Goal: Complete application form

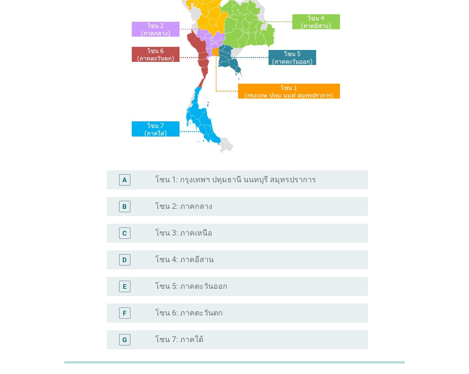
scroll to position [143, 0]
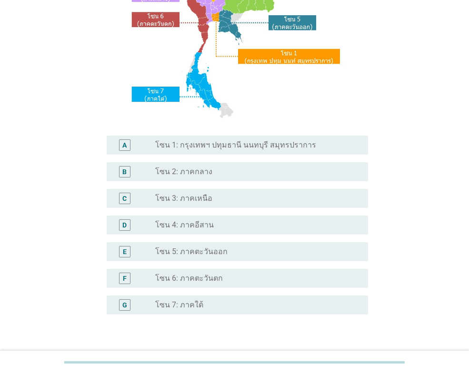
click at [199, 278] on label "โซน 6: ภาคตะวันตก" at bounding box center [189, 279] width 68 height 10
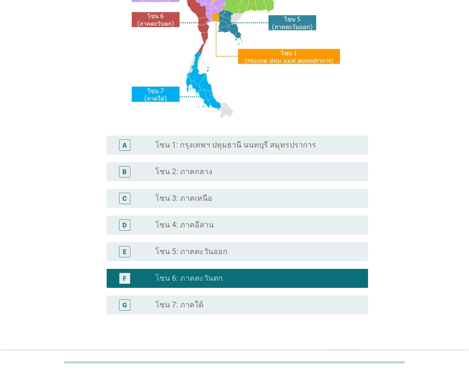
scroll to position [206, 0]
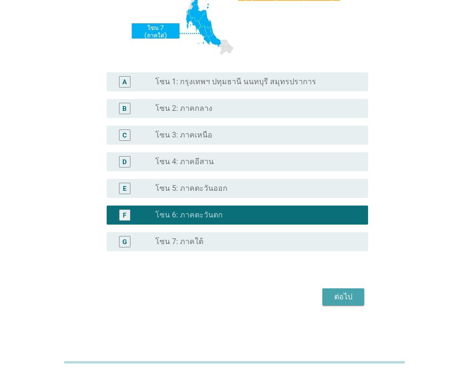
click at [351, 290] on button "ต่อไป" at bounding box center [343, 296] width 42 height 17
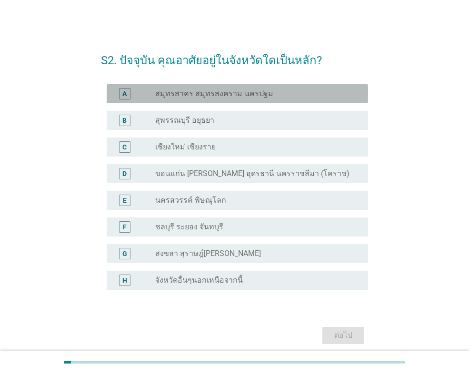
click at [185, 93] on label "สมุทรสาคร สมุทรสงคราม นครปฐม" at bounding box center [214, 94] width 118 height 10
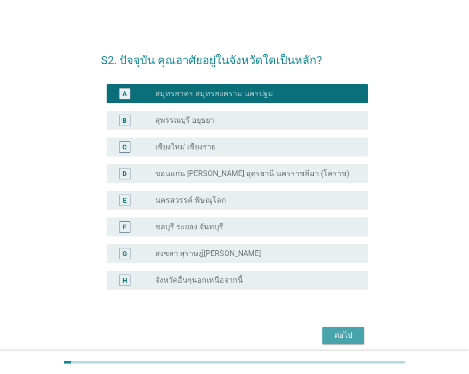
click at [338, 339] on div "ต่อไป" at bounding box center [343, 335] width 27 height 11
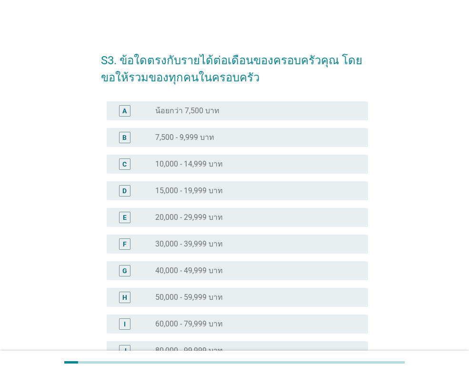
click at [191, 265] on div "radio_button_unchecked 40,000 - 49,999 บาท" at bounding box center [257, 270] width 205 height 11
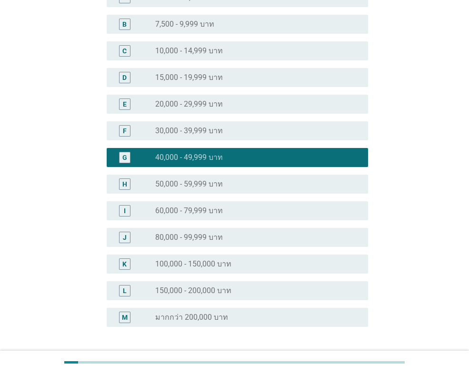
scroll to position [143, 0]
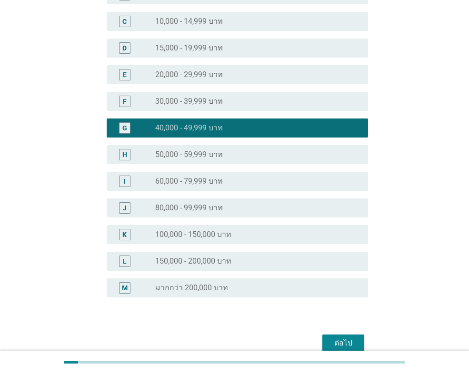
click at [331, 333] on div "ต่อไป" at bounding box center [234, 343] width 267 height 23
click at [330, 336] on button "ต่อไป" at bounding box center [343, 343] width 42 height 17
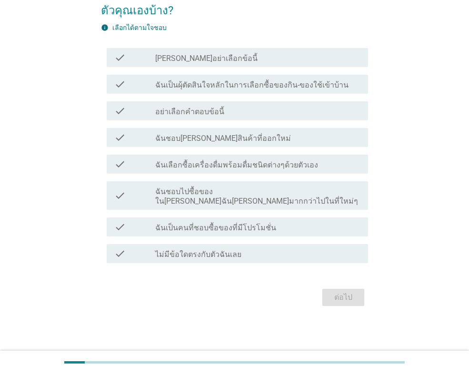
scroll to position [0, 0]
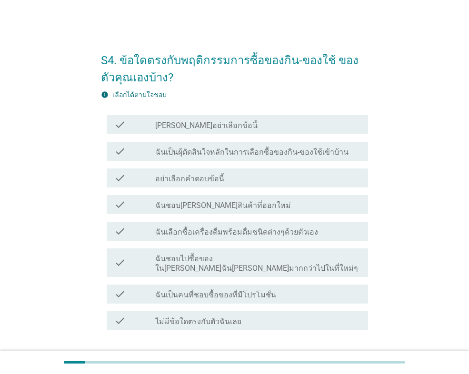
click at [193, 152] on label "ฉันเป็นผุ้ตัดสินใจหลักในการเลือกซื้อของกิน-ของใช้เข้าบ้าน" at bounding box center [251, 153] width 193 height 10
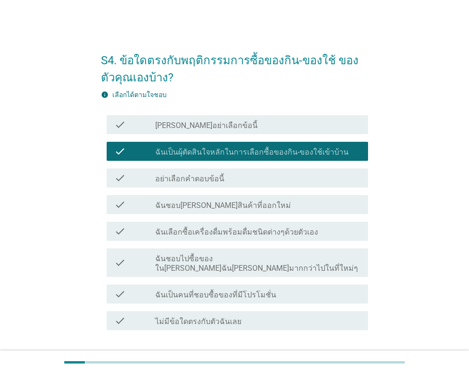
click at [183, 203] on label "ฉันชอบ[PERSON_NAME]สินค้าที่ออกใหม่" at bounding box center [223, 206] width 136 height 10
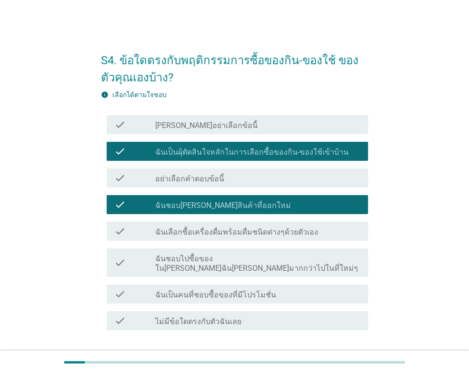
click at [183, 228] on label "ฉันเลือกซื้อเครื่องดื่มพร้อมดื่มชนิดต่างๆด้วยตัวเอง" at bounding box center [236, 232] width 163 height 10
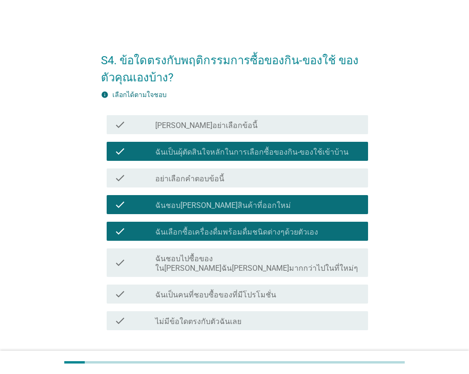
click at [178, 290] on label "ฉันเป็นคนที่ชอบซื้อของที่มีโปรโมชั่น" at bounding box center [215, 295] width 121 height 10
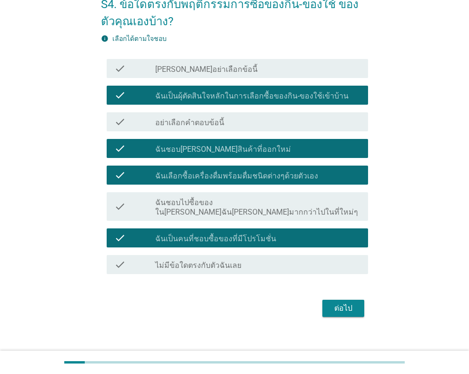
scroll to position [58, 0]
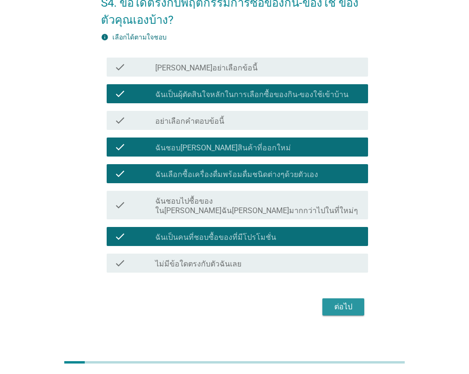
drag, startPoint x: 338, startPoint y: 301, endPoint x: 332, endPoint y: 301, distance: 6.2
click at [338, 301] on div "ต่อไป" at bounding box center [343, 306] width 27 height 11
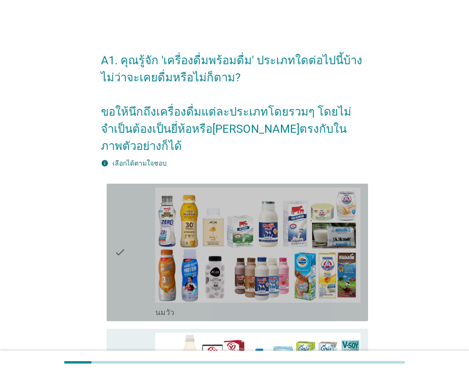
click at [125, 201] on icon "check" at bounding box center [119, 253] width 11 height 130
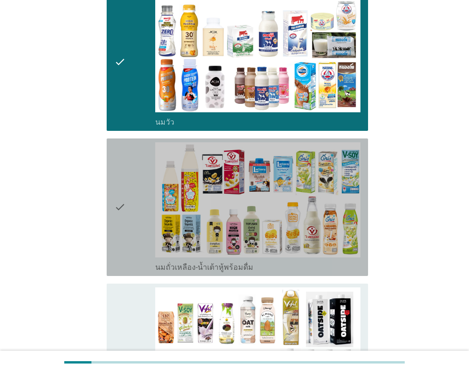
click at [130, 222] on div "check" at bounding box center [134, 207] width 41 height 130
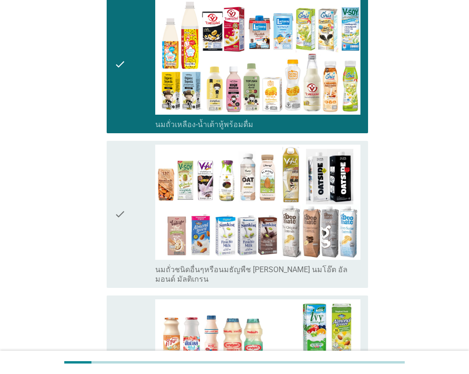
click at [125, 231] on icon "check" at bounding box center [119, 214] width 11 height 139
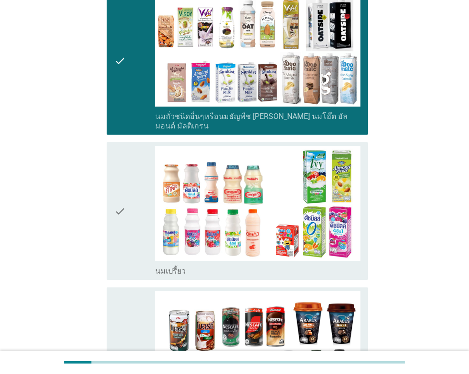
scroll to position [523, 0]
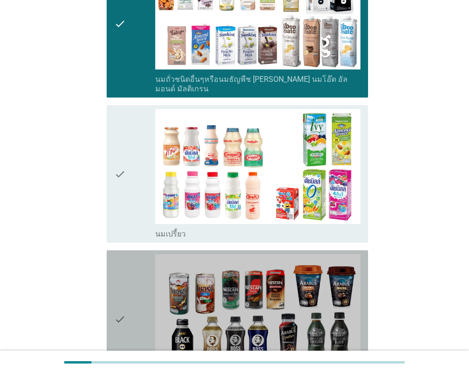
click at [123, 254] on icon "check" at bounding box center [119, 319] width 11 height 130
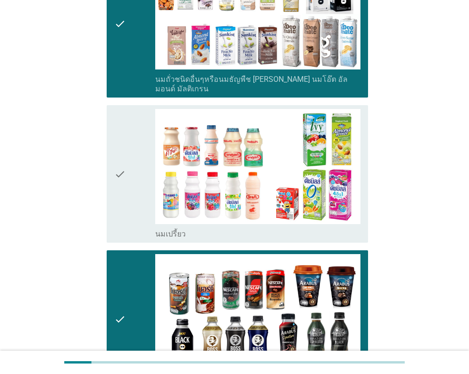
click at [125, 189] on icon "check" at bounding box center [119, 174] width 11 height 130
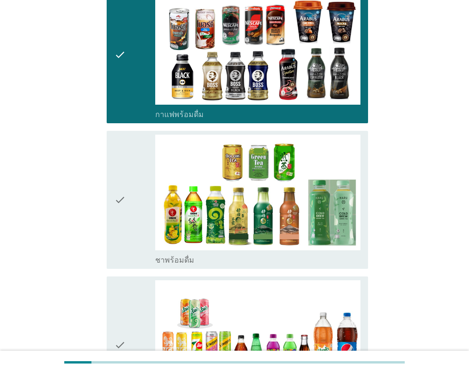
scroll to position [809, 0]
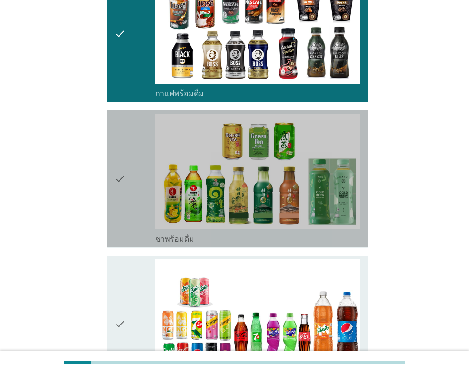
click at [121, 208] on icon "check" at bounding box center [119, 179] width 11 height 130
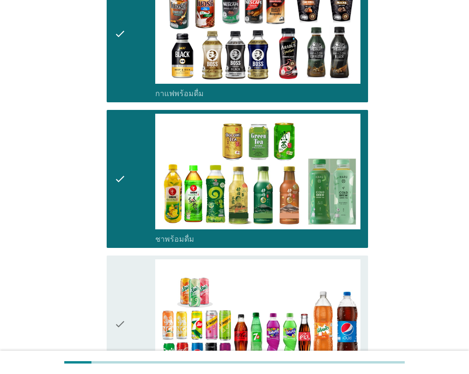
click at [118, 263] on icon "check" at bounding box center [119, 324] width 11 height 130
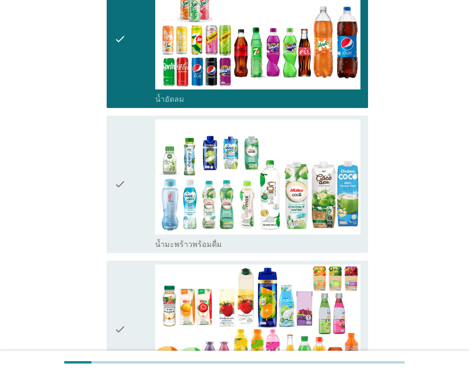
scroll to position [1095, 0]
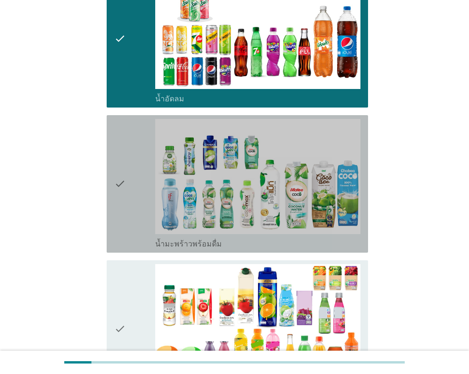
click at [124, 201] on icon "check" at bounding box center [119, 184] width 11 height 130
click at [121, 186] on icon "check" at bounding box center [119, 184] width 11 height 130
click at [116, 194] on icon "check" at bounding box center [119, 184] width 11 height 130
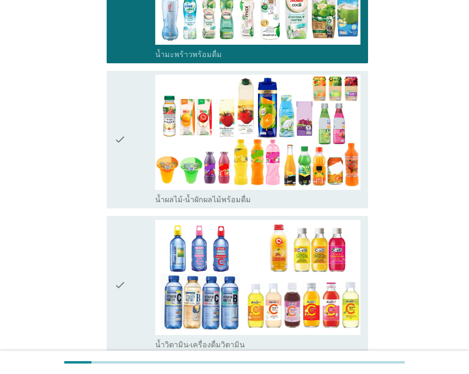
scroll to position [1285, 0]
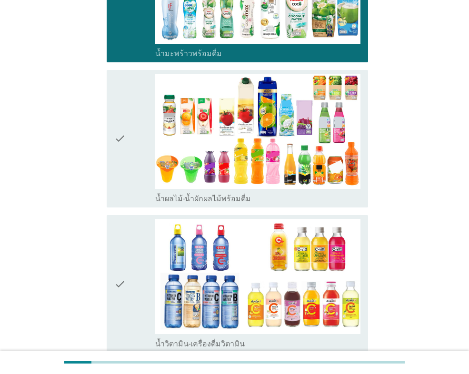
click at [126, 178] on div "check check_box_outline_blank น้ำผลไม้-น้ำผักผลไม้พร้อมดื่ม" at bounding box center [237, 139] width 261 height 138
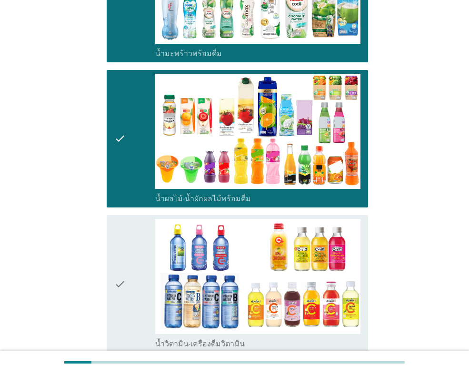
click at [123, 222] on icon "check" at bounding box center [119, 284] width 11 height 130
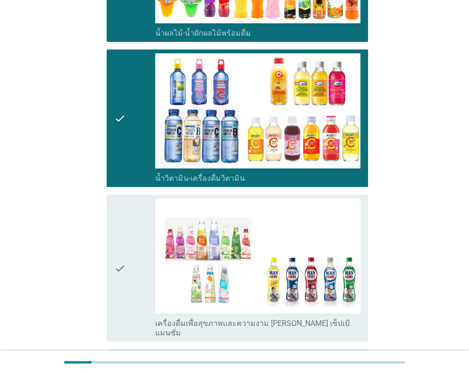
scroll to position [1475, 0]
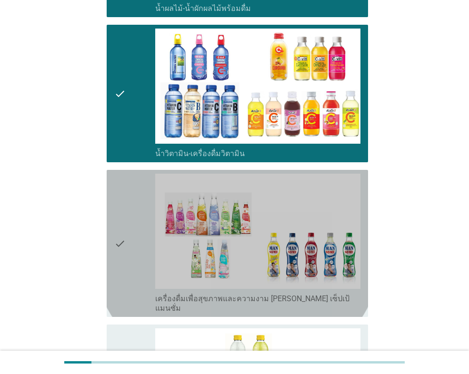
click at [135, 248] on div "check" at bounding box center [134, 243] width 41 height 139
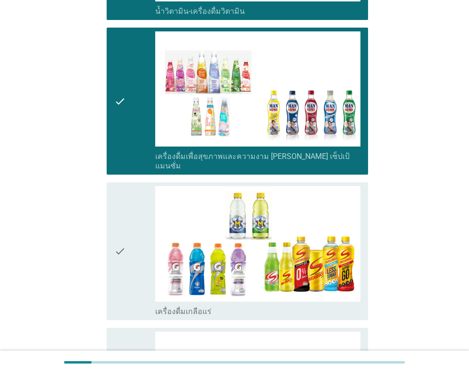
scroll to position [1666, 0]
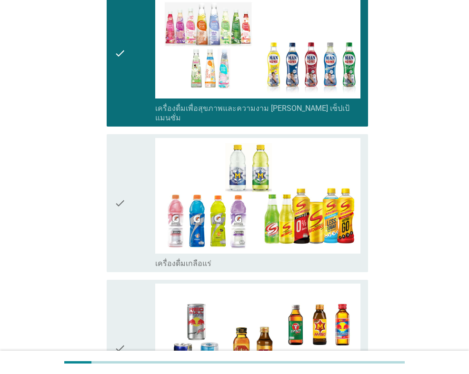
click at [126, 212] on icon "check" at bounding box center [119, 203] width 11 height 130
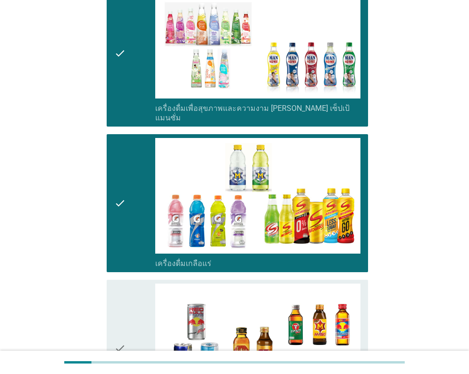
click at [118, 284] on icon "check" at bounding box center [119, 349] width 11 height 130
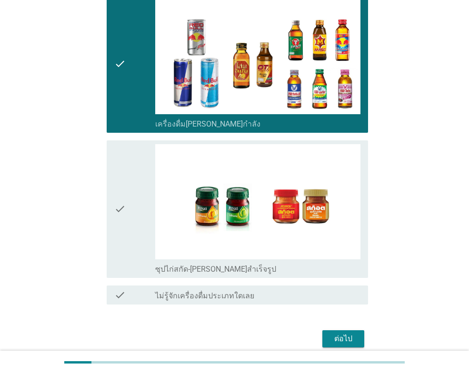
scroll to position [1955, 0]
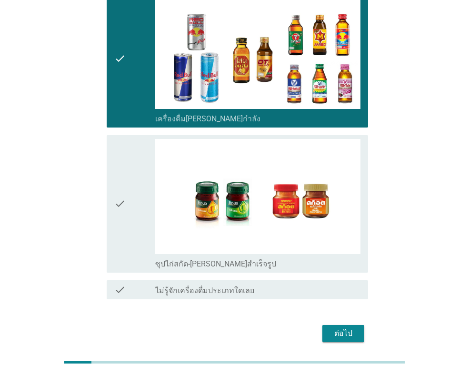
click at [126, 207] on icon "check" at bounding box center [119, 204] width 11 height 130
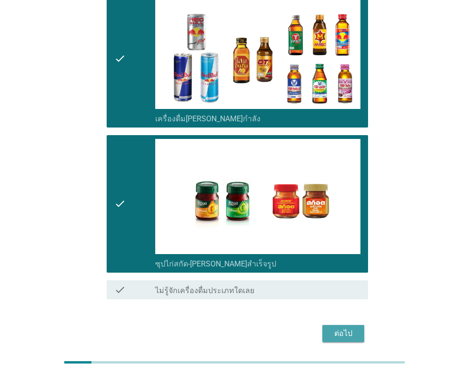
click at [351, 328] on div "ต่อไป" at bounding box center [343, 333] width 27 height 11
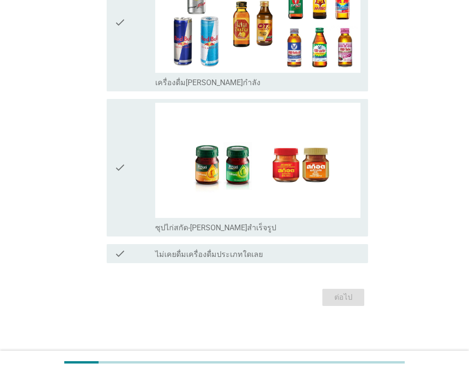
scroll to position [0, 0]
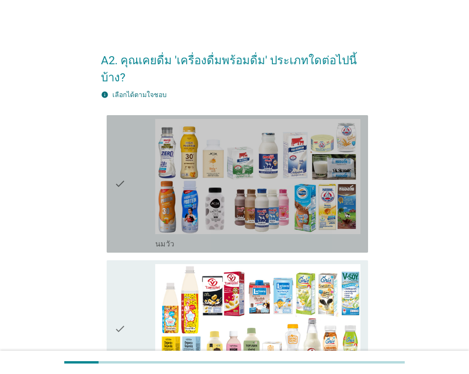
click at [109, 213] on div "check check_box_outline_blank [PERSON_NAME]" at bounding box center [237, 184] width 261 height 138
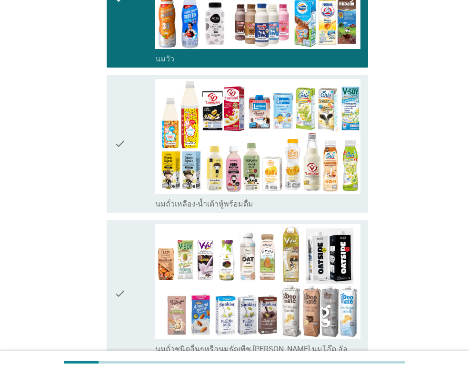
scroll to position [190, 0]
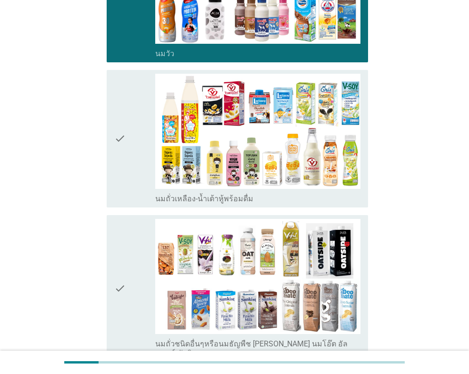
click at [109, 168] on div "check check_box_outline_blank นมถั่วเหลือง-น้ำเต้าหู้พร้อมดื่ม" at bounding box center [237, 139] width 261 height 138
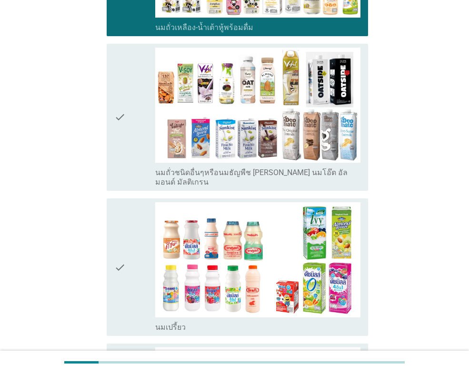
scroll to position [381, 0]
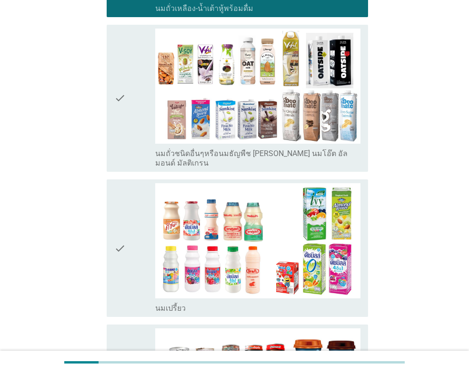
click at [118, 249] on icon "check" at bounding box center [119, 248] width 11 height 130
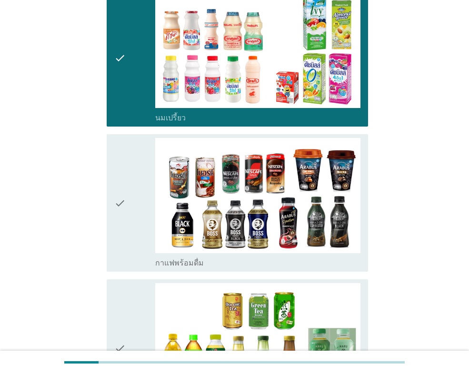
click at [115, 200] on icon "check" at bounding box center [119, 203] width 11 height 130
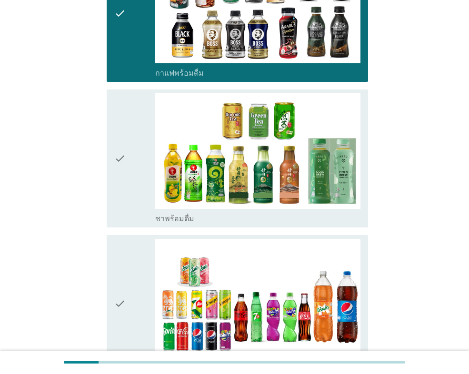
scroll to position [761, 0]
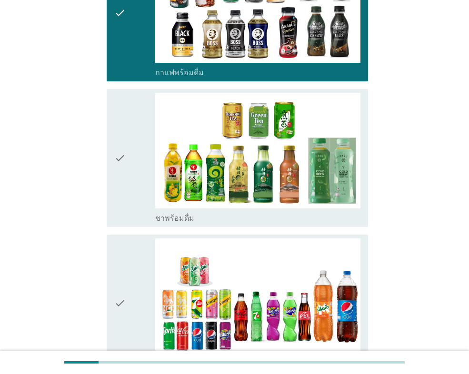
click at [120, 179] on icon "check" at bounding box center [119, 158] width 11 height 130
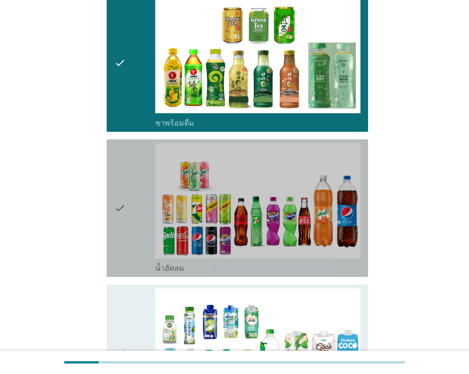
click at [114, 217] on icon "check" at bounding box center [119, 208] width 11 height 130
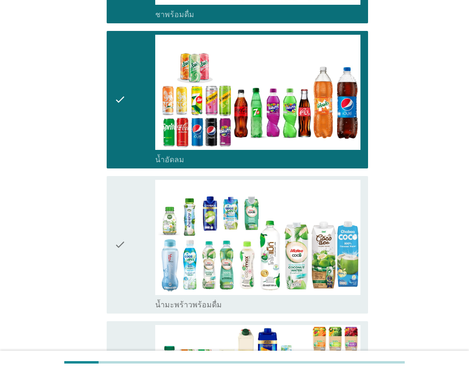
scroll to position [1047, 0]
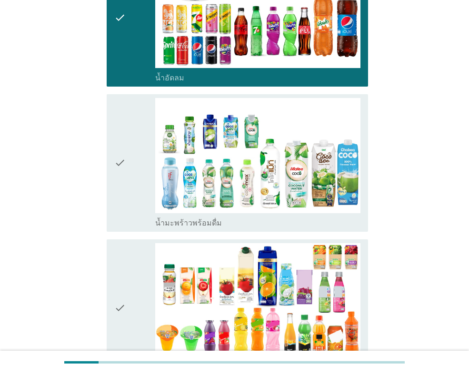
click at [122, 185] on icon "check" at bounding box center [119, 163] width 11 height 130
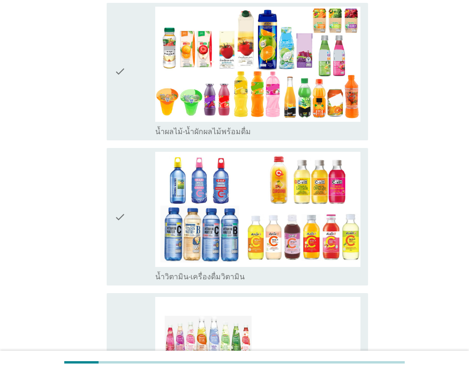
scroll to position [1285, 0]
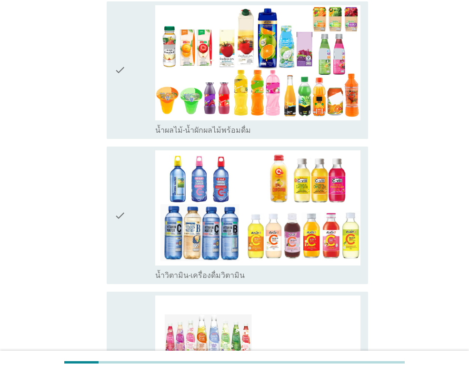
click at [135, 90] on div "check" at bounding box center [134, 70] width 41 height 130
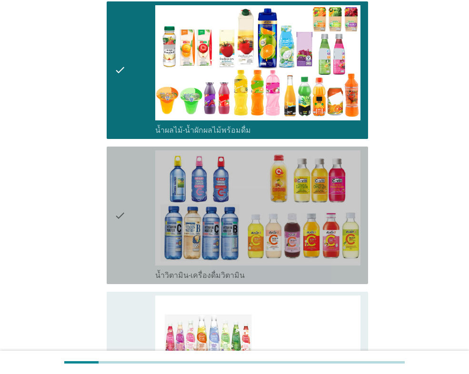
click at [128, 231] on div "check" at bounding box center [134, 215] width 41 height 130
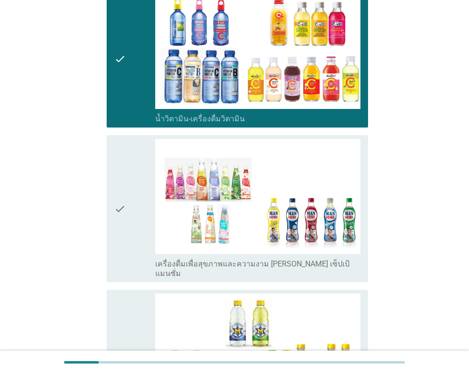
scroll to position [1475, 0]
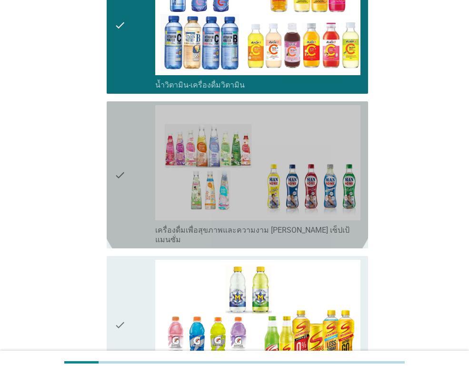
click at [127, 194] on div "check" at bounding box center [134, 174] width 41 height 139
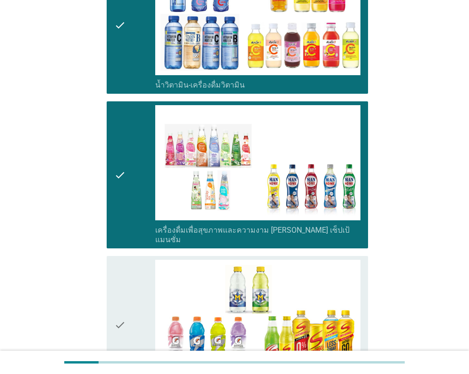
click at [121, 260] on icon "check" at bounding box center [119, 325] width 11 height 130
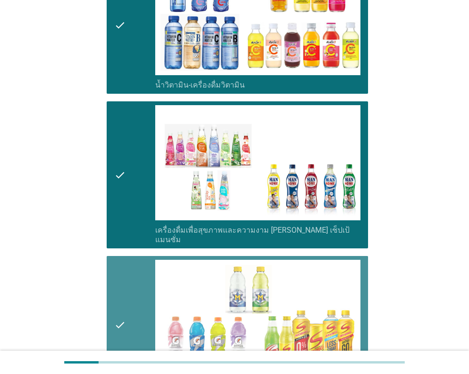
click at [121, 260] on icon "check" at bounding box center [119, 325] width 11 height 130
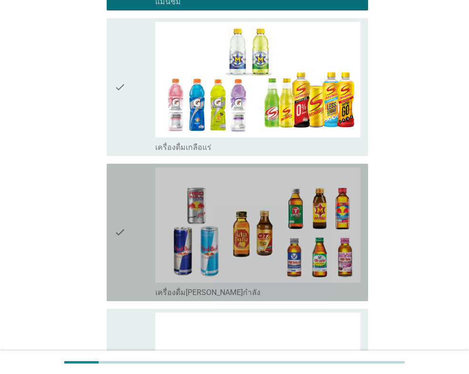
click at [120, 219] on icon "check" at bounding box center [119, 233] width 11 height 130
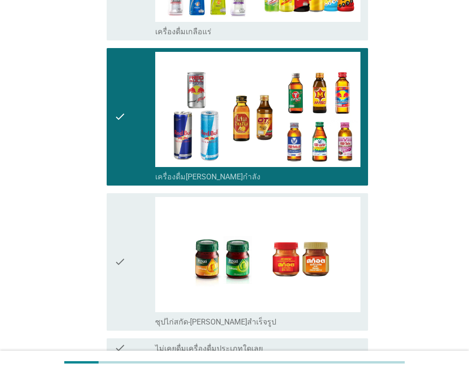
scroll to position [1856, 0]
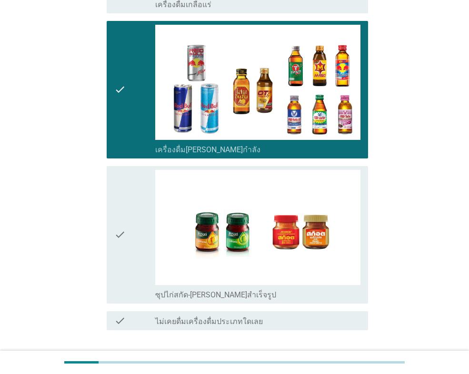
drag, startPoint x: 126, startPoint y: 227, endPoint x: 181, endPoint y: 260, distance: 63.8
click at [126, 227] on div "check" at bounding box center [134, 235] width 41 height 130
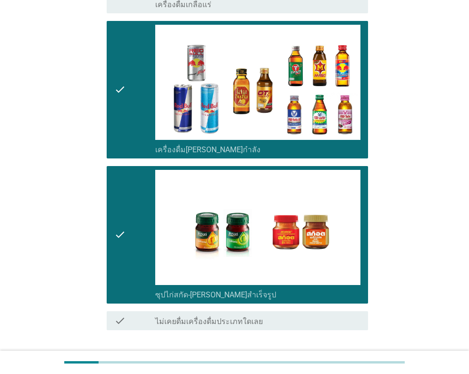
click at [340, 359] on div "ต่อไป" at bounding box center [343, 364] width 27 height 11
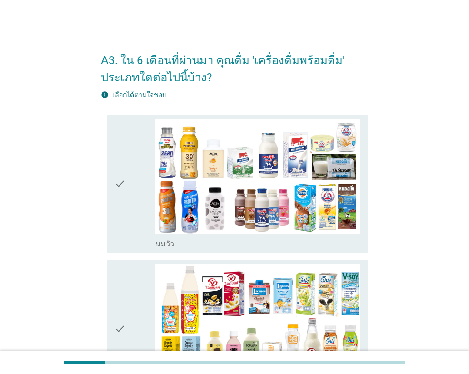
scroll to position [48, 0]
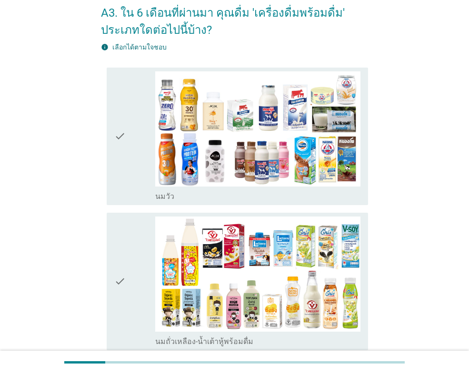
click at [118, 188] on icon "check" at bounding box center [119, 136] width 11 height 130
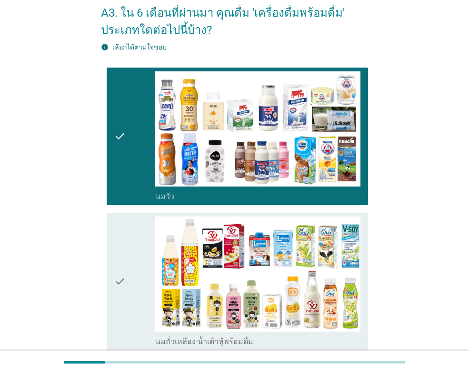
click at [114, 254] on icon "check" at bounding box center [119, 282] width 11 height 130
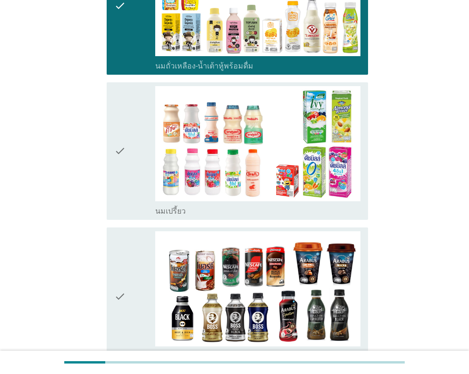
scroll to position [333, 0]
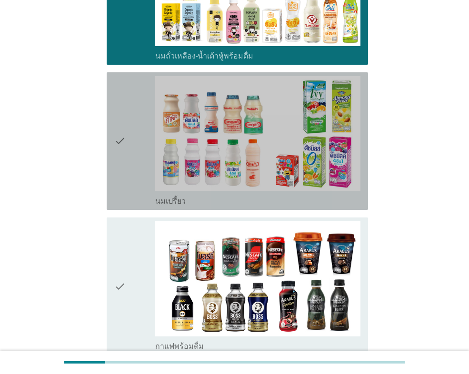
click at [124, 180] on icon "check" at bounding box center [119, 141] width 11 height 130
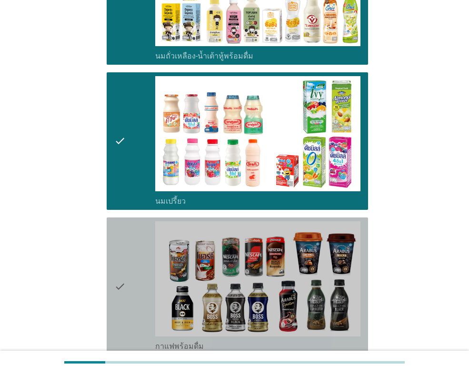
click at [132, 247] on div "check" at bounding box center [134, 286] width 41 height 130
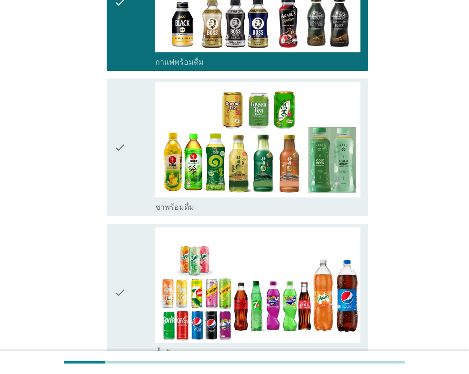
scroll to position [619, 0]
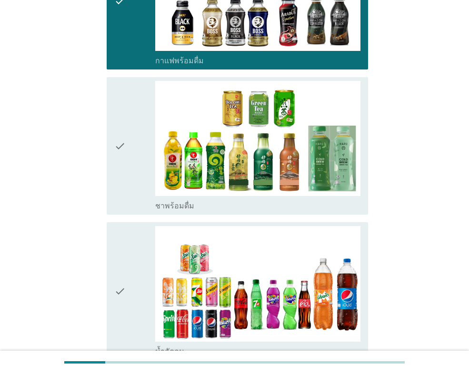
click at [128, 188] on div "check" at bounding box center [134, 146] width 41 height 130
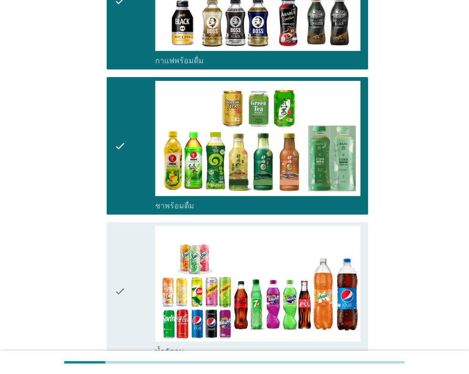
click at [122, 254] on icon "check" at bounding box center [119, 291] width 11 height 130
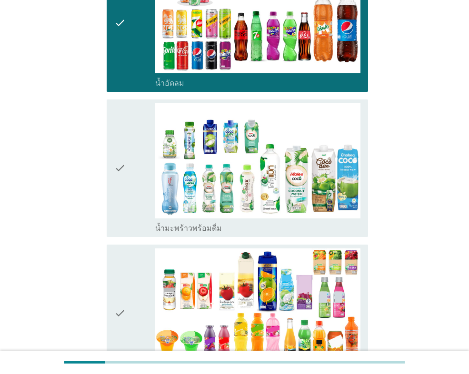
scroll to position [904, 0]
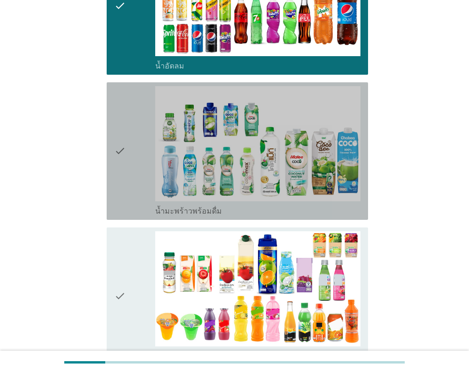
click at [116, 189] on icon "check" at bounding box center [119, 151] width 11 height 130
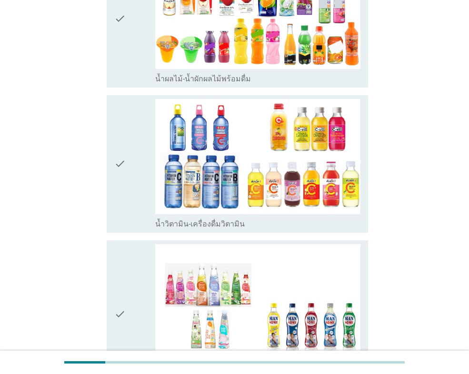
scroll to position [1190, 0]
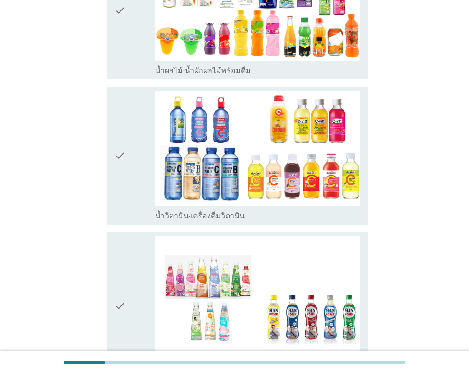
drag, startPoint x: 119, startPoint y: 71, endPoint x: 119, endPoint y: 108, distance: 36.2
click at [119, 72] on icon "check" at bounding box center [119, 11] width 11 height 130
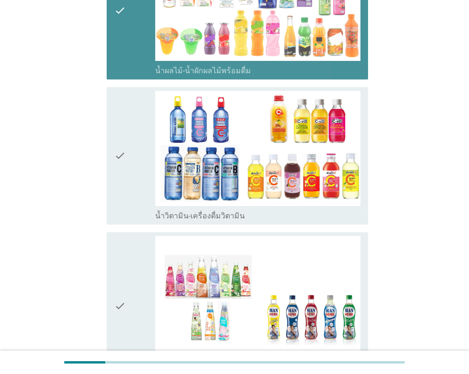
click at [120, 120] on icon "check" at bounding box center [119, 156] width 11 height 130
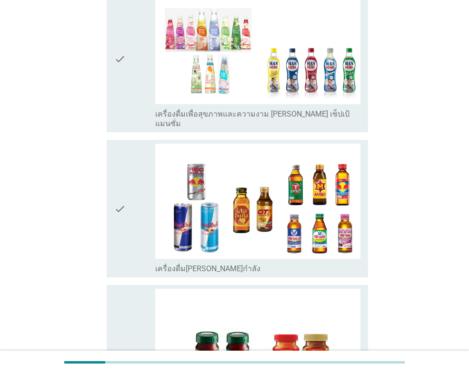
scroll to position [1475, 0]
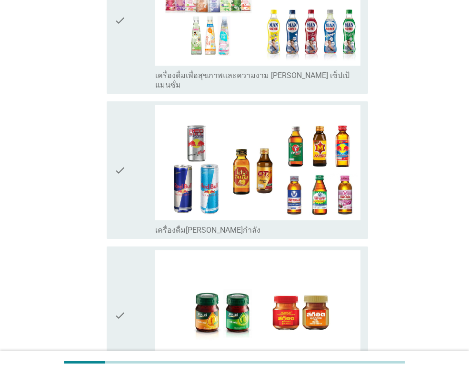
click at [116, 186] on icon "check" at bounding box center [119, 170] width 11 height 130
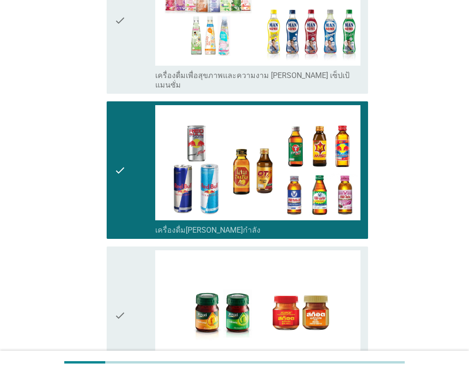
click at [122, 272] on icon "check" at bounding box center [119, 315] width 11 height 130
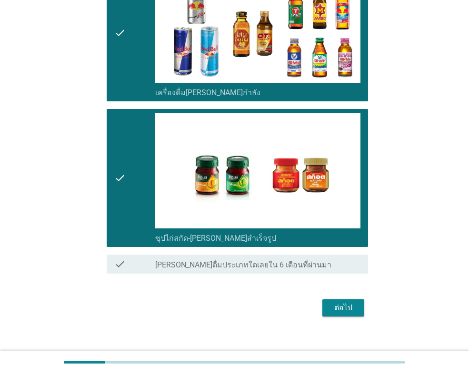
scroll to position [1614, 0]
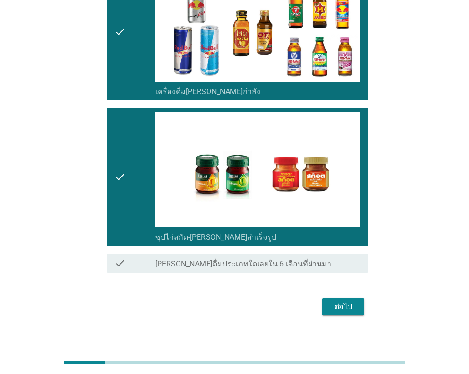
click at [348, 304] on button "ต่อไป" at bounding box center [343, 306] width 42 height 17
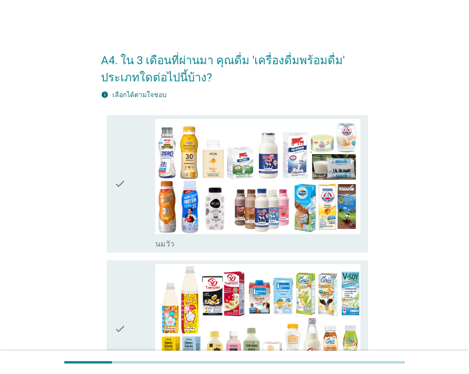
click at [137, 228] on div "check" at bounding box center [134, 184] width 41 height 130
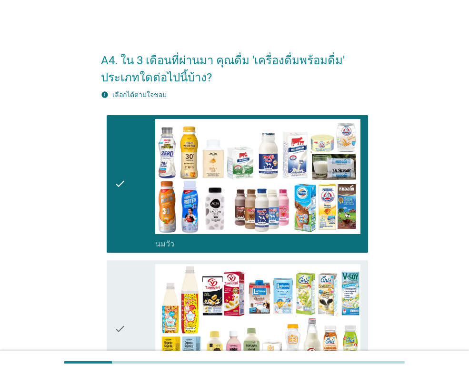
click at [136, 273] on div "check" at bounding box center [134, 329] width 41 height 130
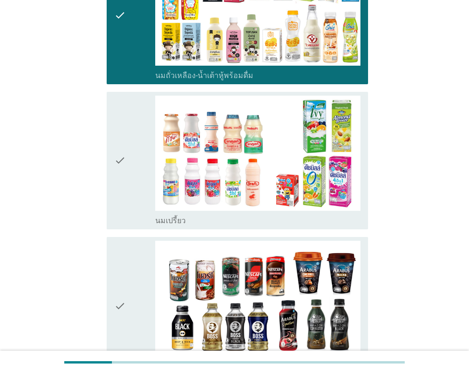
scroll to position [333, 0]
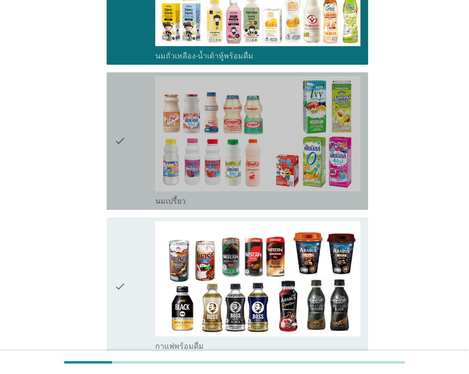
click at [133, 186] on div "check" at bounding box center [134, 141] width 41 height 130
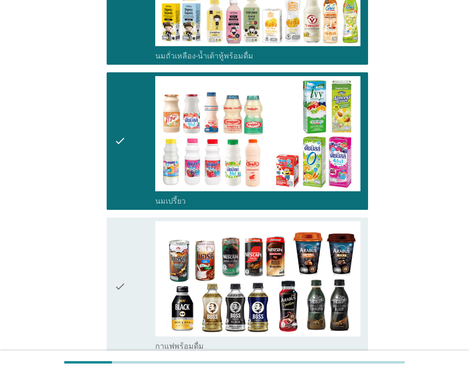
click at [122, 249] on icon "check" at bounding box center [119, 286] width 11 height 130
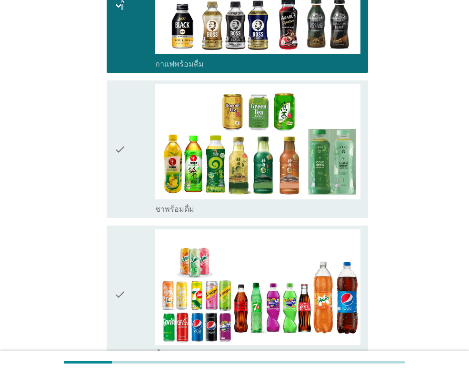
scroll to position [619, 0]
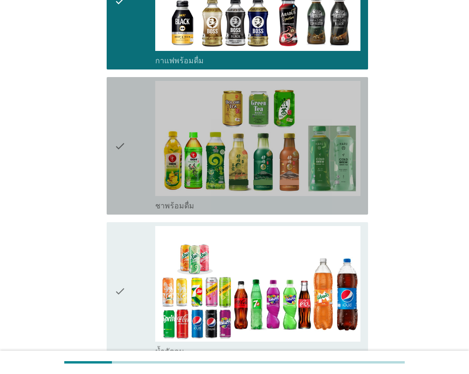
click at [126, 185] on icon "check" at bounding box center [119, 146] width 11 height 130
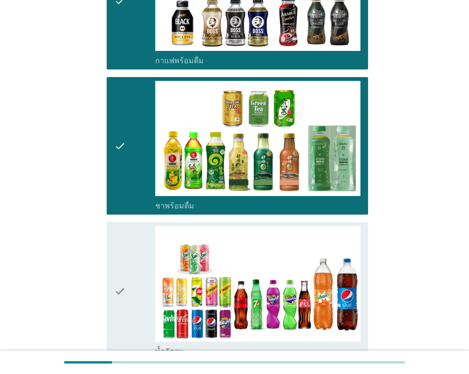
click at [123, 258] on icon "check" at bounding box center [119, 291] width 11 height 130
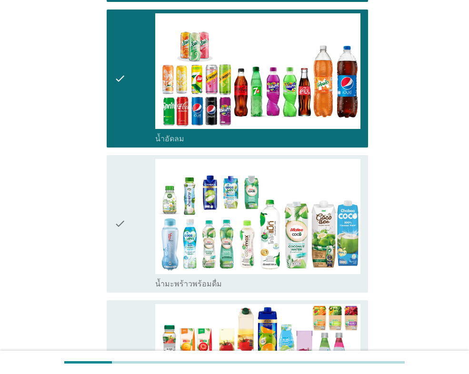
scroll to position [904, 0]
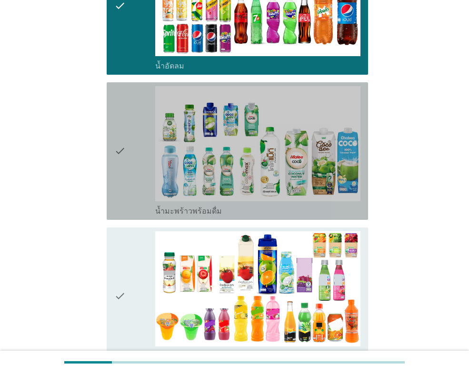
click at [130, 197] on div "check" at bounding box center [134, 151] width 41 height 130
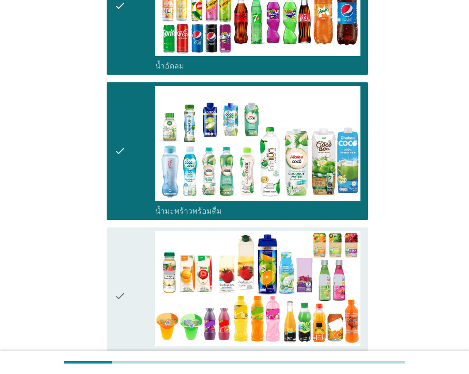
click at [138, 248] on div "check" at bounding box center [134, 296] width 41 height 130
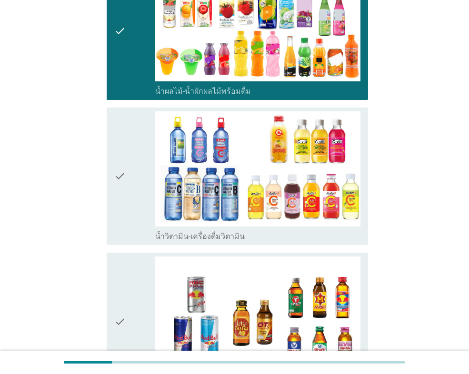
scroll to position [1190, 0]
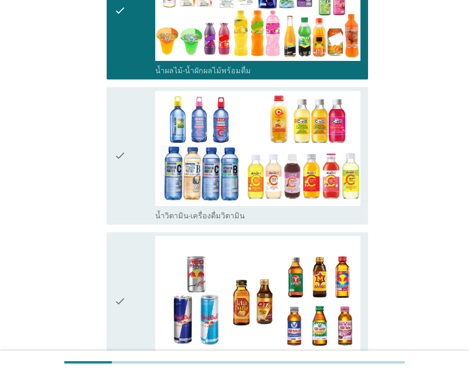
click at [130, 212] on div "check" at bounding box center [134, 156] width 41 height 130
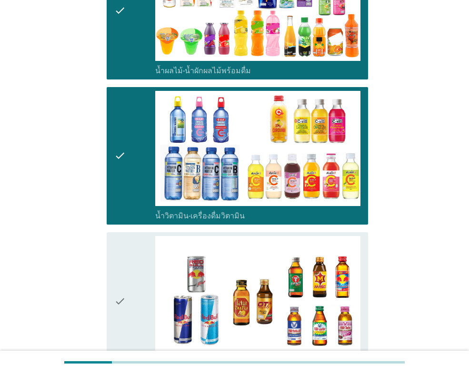
click at [119, 255] on icon "check" at bounding box center [119, 301] width 11 height 130
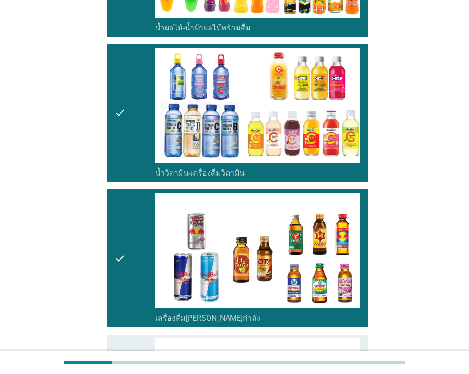
scroll to position [1469, 0]
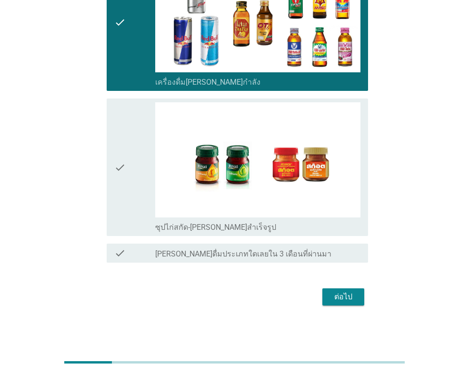
drag, startPoint x: 118, startPoint y: 209, endPoint x: 144, endPoint y: 216, distance: 26.2
click at [118, 209] on icon "check" at bounding box center [119, 167] width 11 height 130
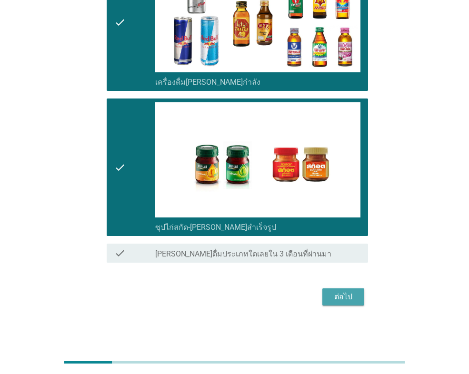
click at [336, 300] on div "ต่อไป" at bounding box center [343, 296] width 27 height 11
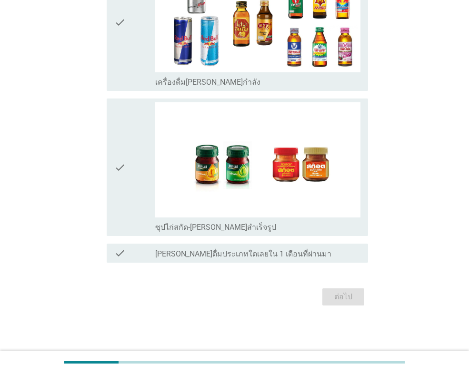
scroll to position [0, 0]
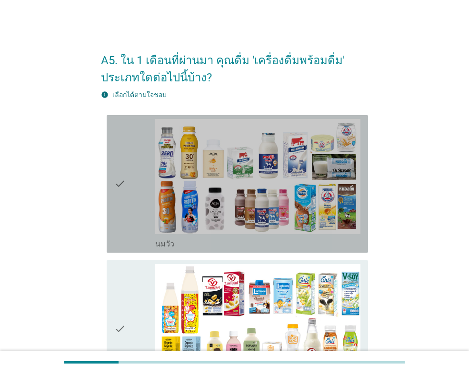
click at [122, 218] on icon "check" at bounding box center [119, 184] width 11 height 130
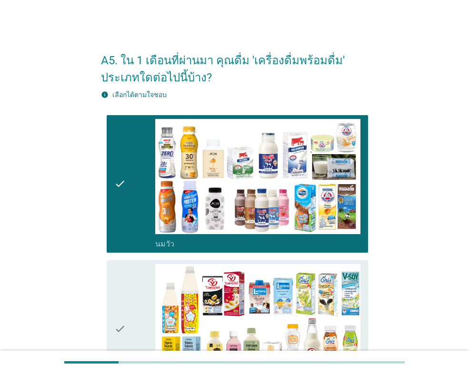
click at [119, 259] on div "check check_box_outline_blank นมถั่วเหลือง-น้ำเต้าหู้พร้อมดื่ม" at bounding box center [234, 329] width 267 height 145
click at [121, 265] on icon "check" at bounding box center [119, 329] width 11 height 130
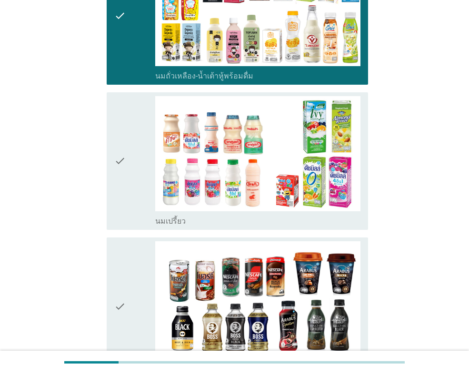
scroll to position [333, 0]
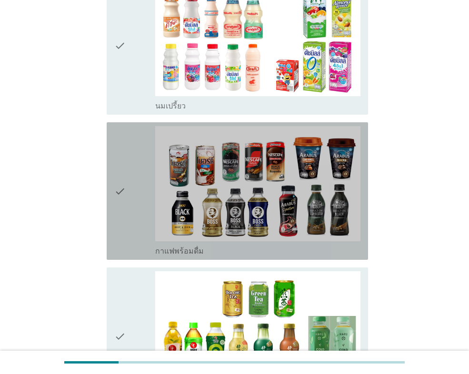
click at [120, 227] on icon "check" at bounding box center [119, 191] width 11 height 130
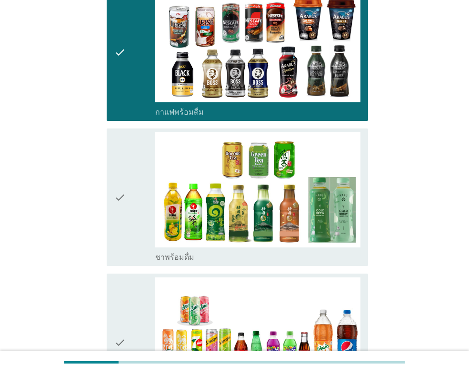
scroll to position [619, 0]
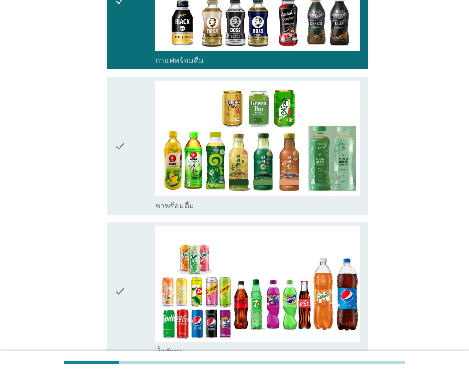
click at [121, 227] on icon "check" at bounding box center [119, 291] width 11 height 130
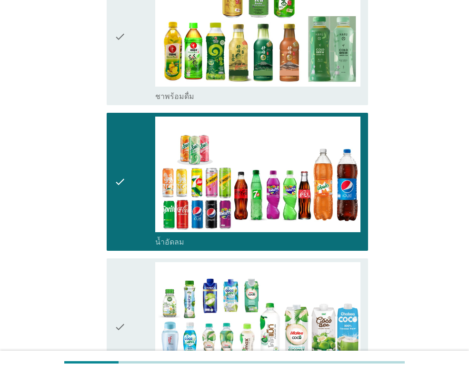
scroll to position [857, 0]
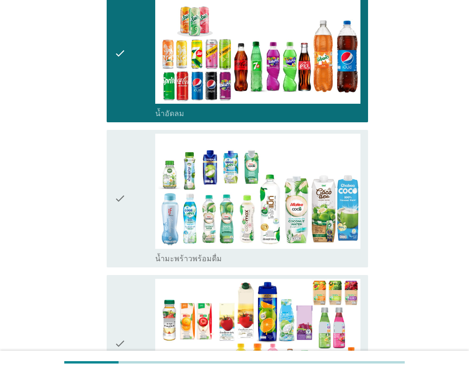
click at [122, 225] on icon "check" at bounding box center [119, 199] width 11 height 130
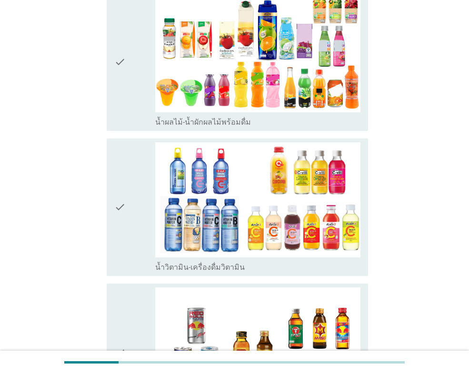
scroll to position [1142, 0]
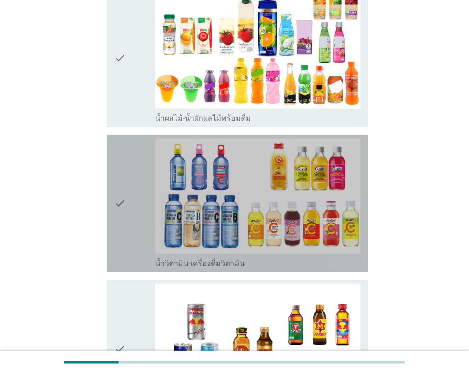
click at [122, 227] on icon "check" at bounding box center [119, 203] width 11 height 130
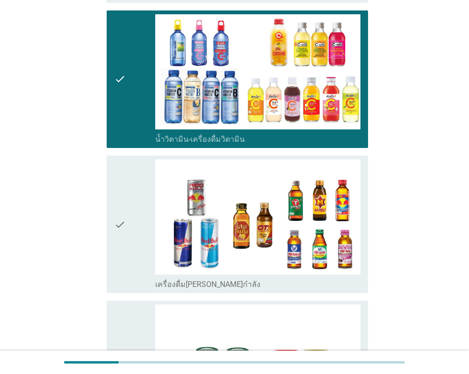
scroll to position [1428, 0]
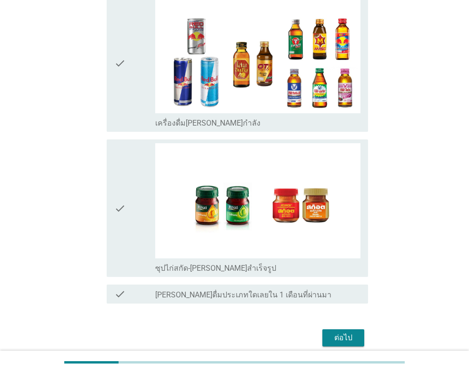
click at [120, 168] on icon "check" at bounding box center [119, 208] width 11 height 130
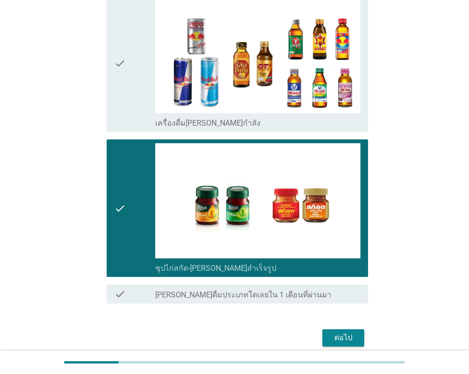
click at [133, 104] on div "check" at bounding box center [134, 63] width 41 height 130
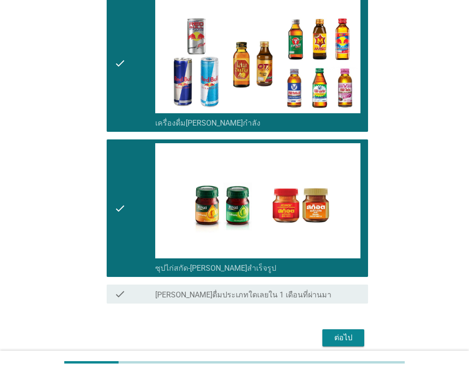
click at [332, 331] on button "ต่อไป" at bounding box center [343, 337] width 42 height 17
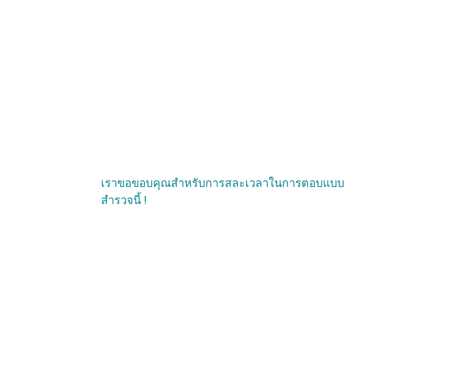
scroll to position [0, 0]
